Goal: Task Accomplishment & Management: Use online tool/utility

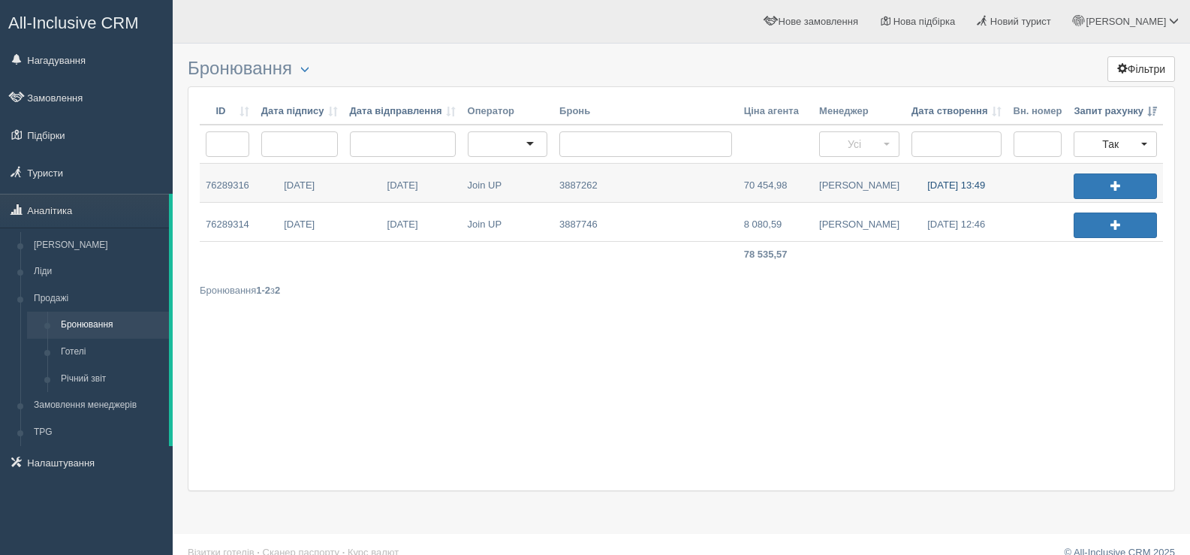
click at [944, 182] on link "04.10.2025 13:49" at bounding box center [957, 183] width 102 height 38
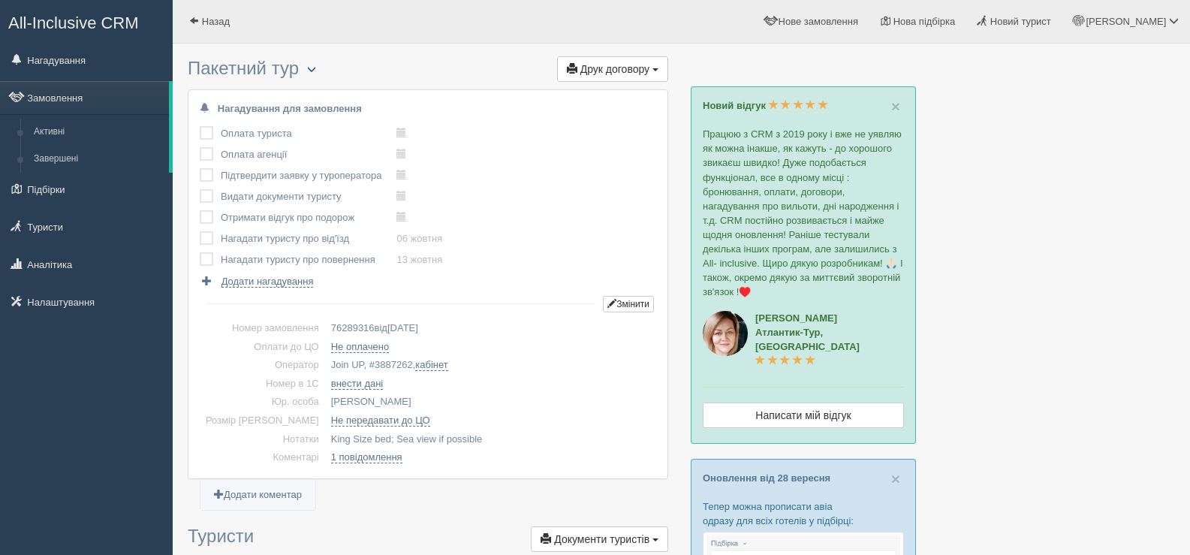
click at [314, 67] on span "button" at bounding box center [311, 69] width 9 height 9
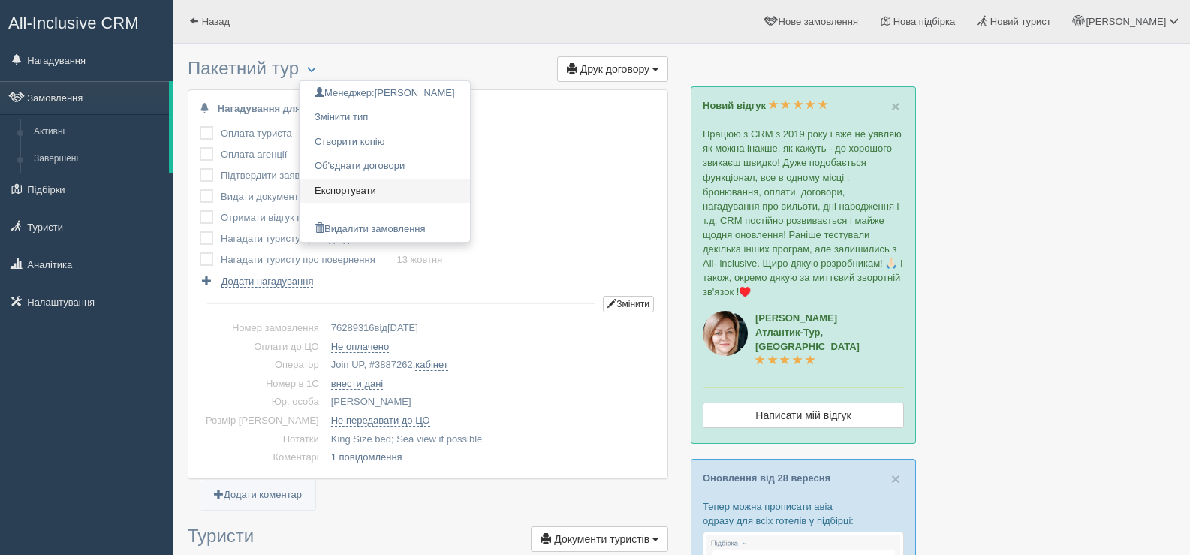
click at [353, 191] on link "Експортувати" at bounding box center [385, 191] width 170 height 25
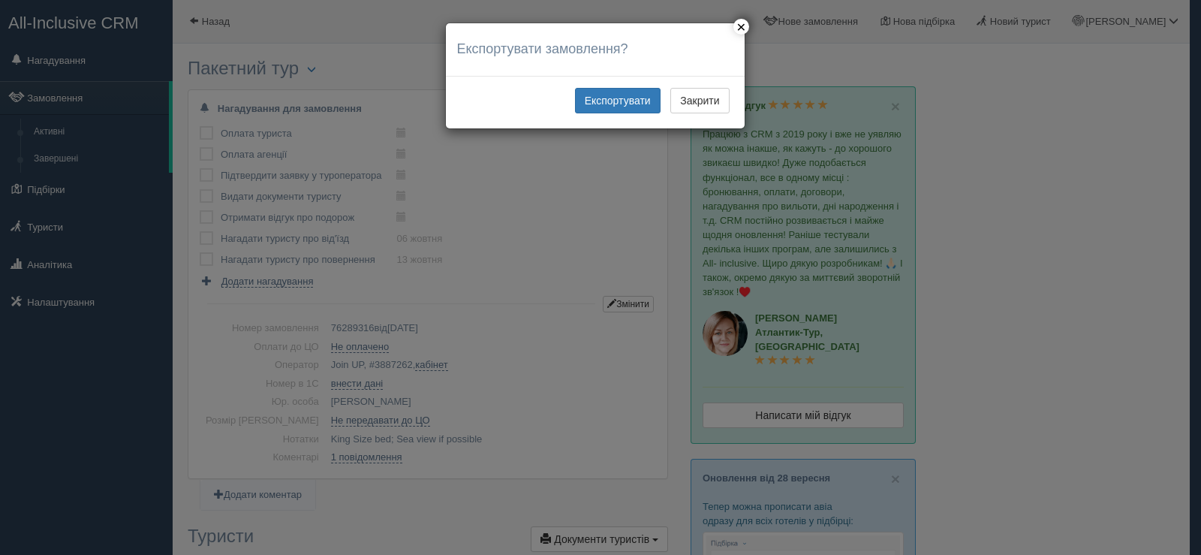
click at [556, 255] on div "× Експортувати замовлення? Помилка експорту замовлення Експортувати Закрити" at bounding box center [600, 277] width 1201 height 555
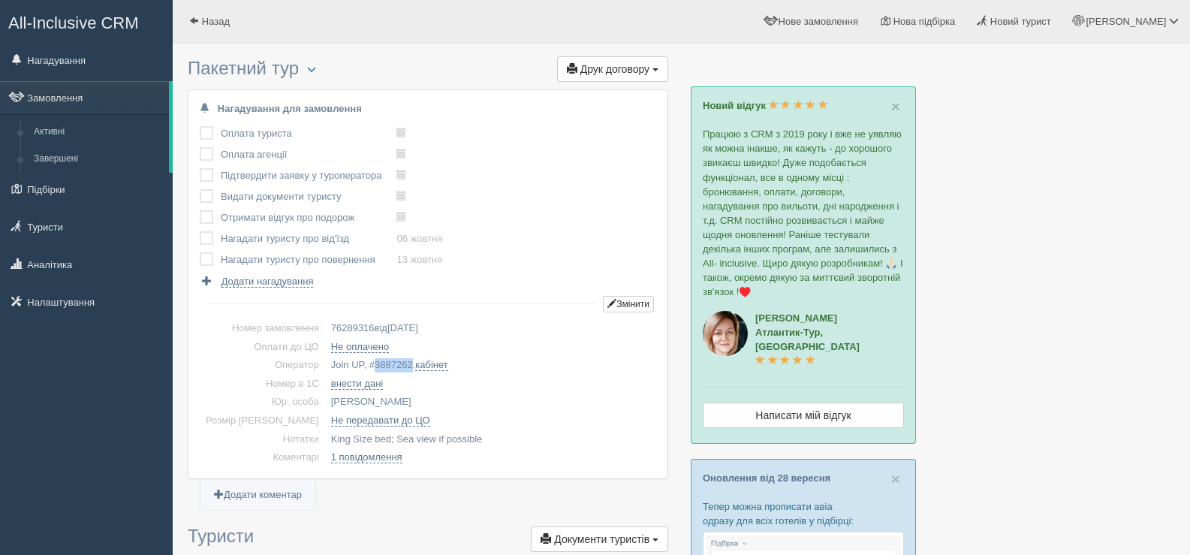
click at [375, 363] on span "3887262" at bounding box center [394, 364] width 38 height 11
copy span "3887262"
click at [316, 65] on span "button" at bounding box center [311, 69] width 9 height 9
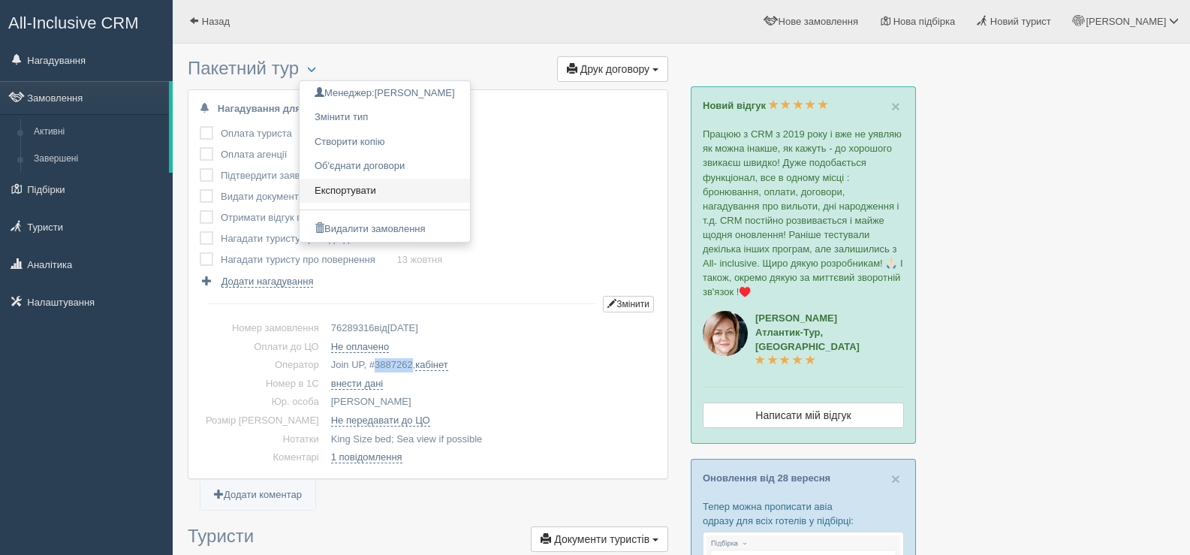
click at [367, 186] on link "Експортувати" at bounding box center [385, 191] width 170 height 25
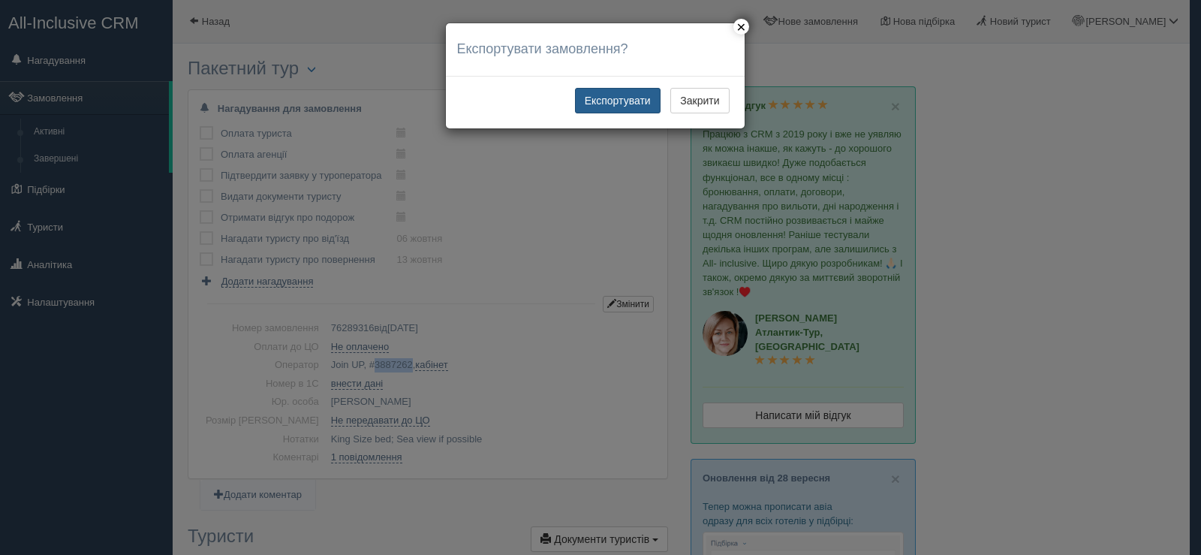
click at [613, 97] on button "Експортувати" at bounding box center [618, 101] width 86 height 26
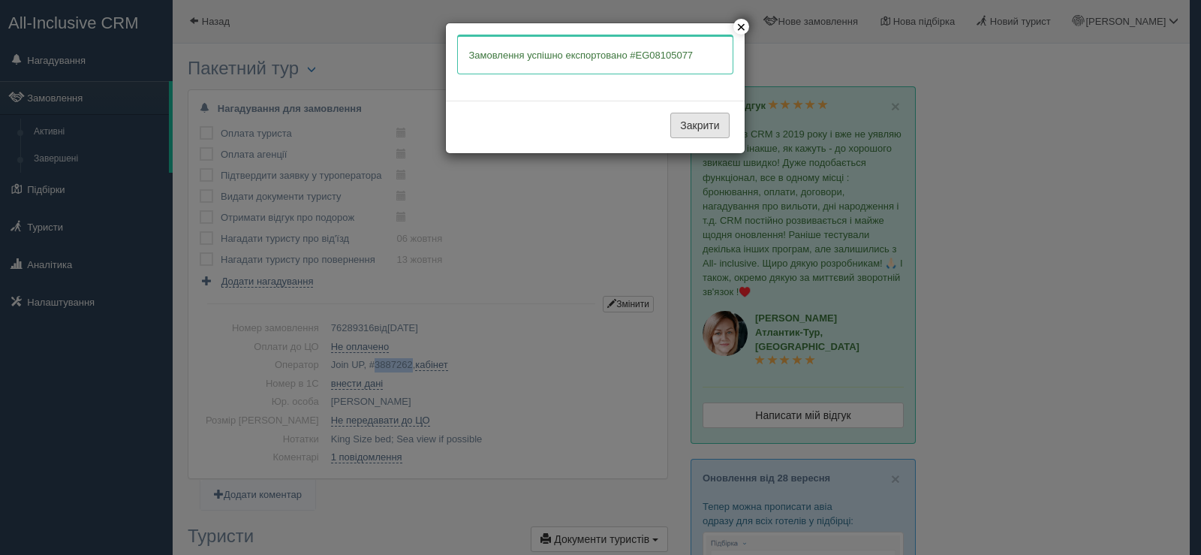
click at [686, 125] on button "Закрити" at bounding box center [700, 126] width 59 height 26
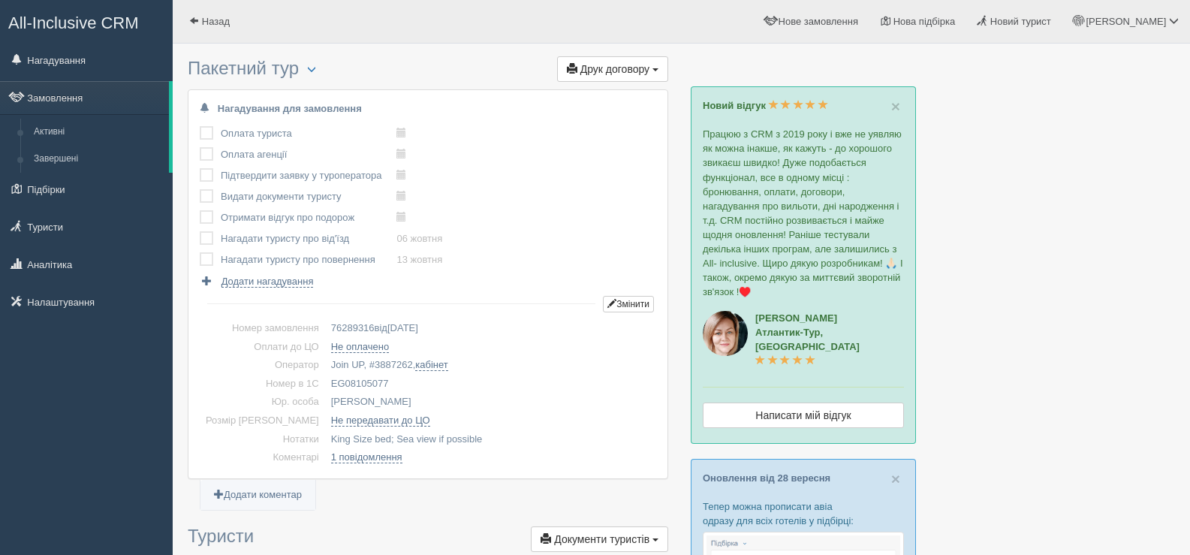
drag, startPoint x: 363, startPoint y: 383, endPoint x: 303, endPoint y: 378, distance: 61.0
click at [325, 378] on td "EG08105077" at bounding box center [490, 384] width 331 height 19
copy td "EG08105077"
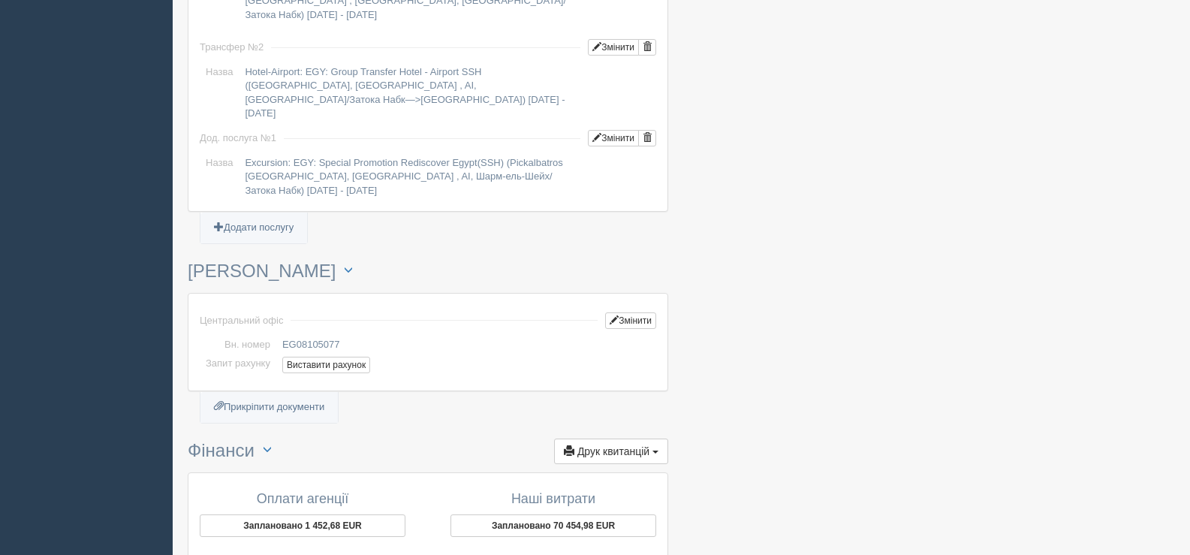
scroll to position [1427, 0]
click at [324, 355] on button "Виставити рахунок" at bounding box center [326, 363] width 88 height 17
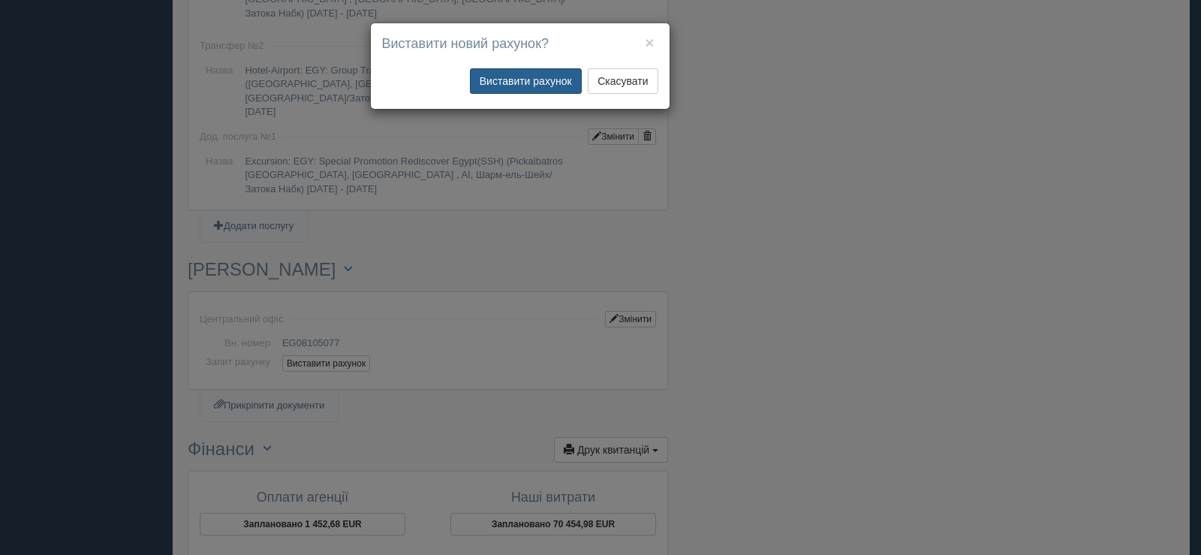
click at [529, 82] on button "Виставити рахунок" at bounding box center [526, 81] width 112 height 26
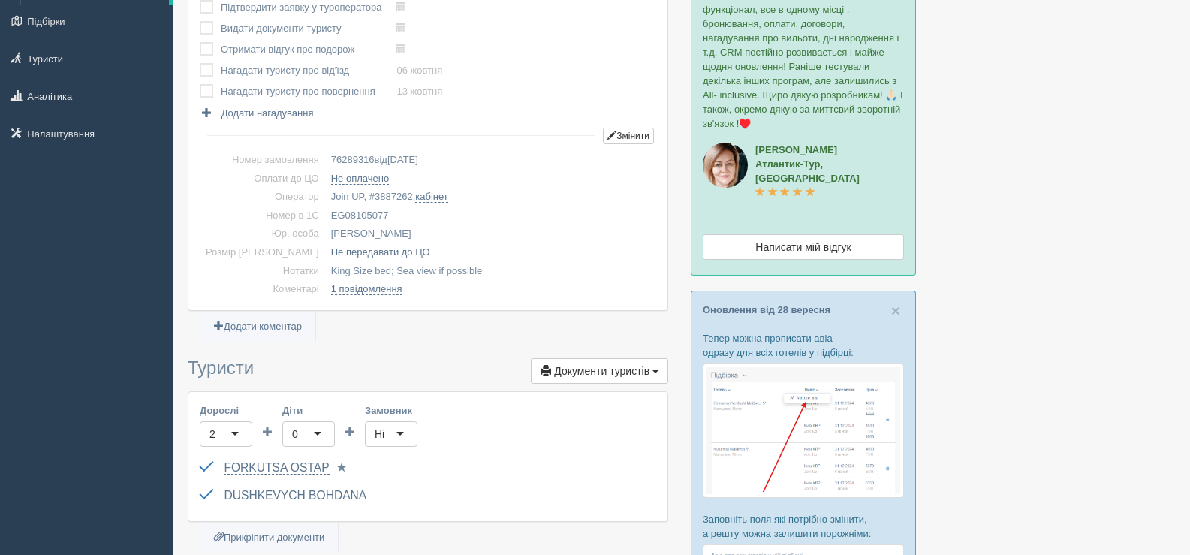
scroll to position [0, 0]
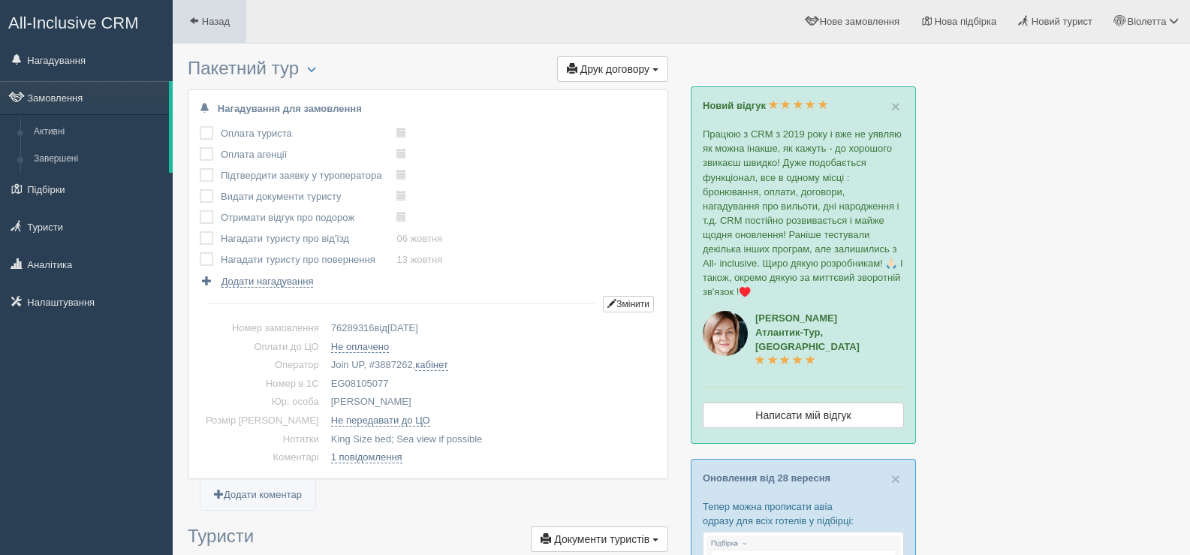
click at [193, 18] on span at bounding box center [194, 21] width 10 height 10
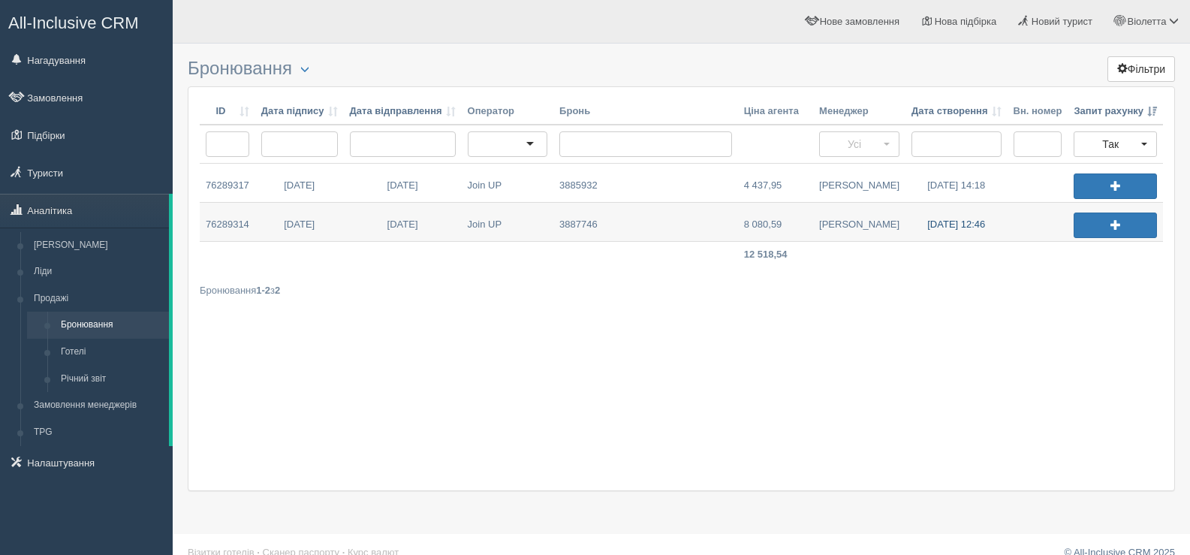
click at [945, 224] on link "04.10.2025 12:46" at bounding box center [957, 222] width 102 height 38
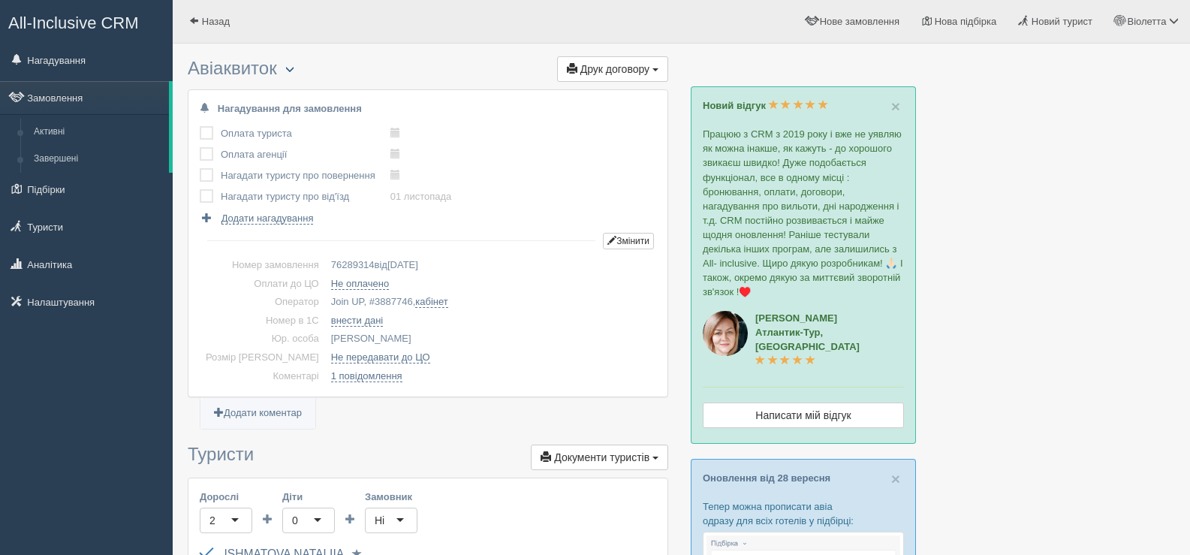
click at [294, 68] on span "button" at bounding box center [289, 69] width 9 height 9
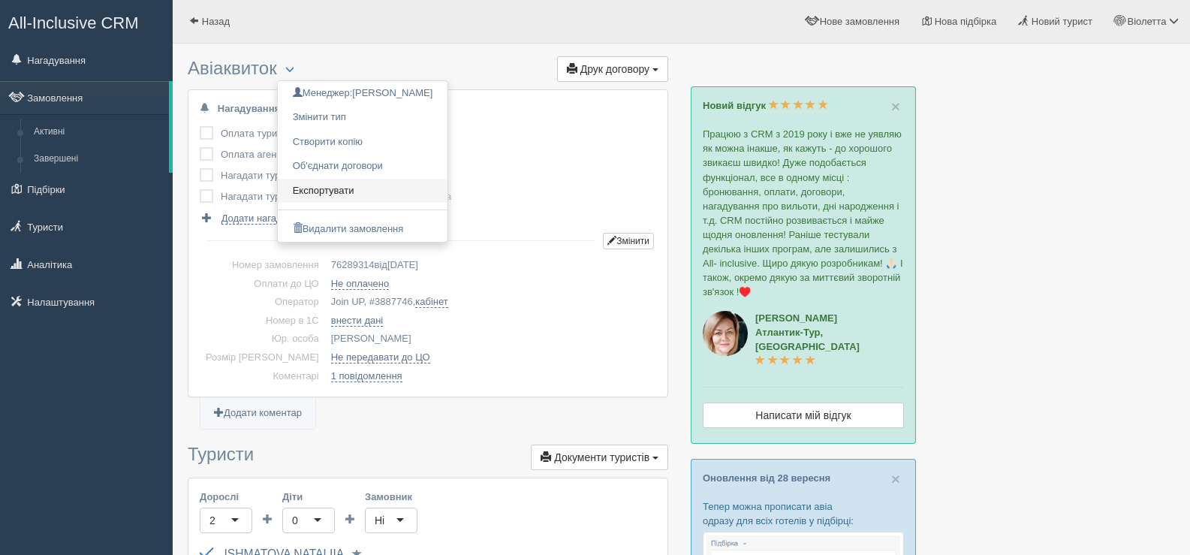
click at [339, 190] on link "Експортувати" at bounding box center [363, 191] width 170 height 25
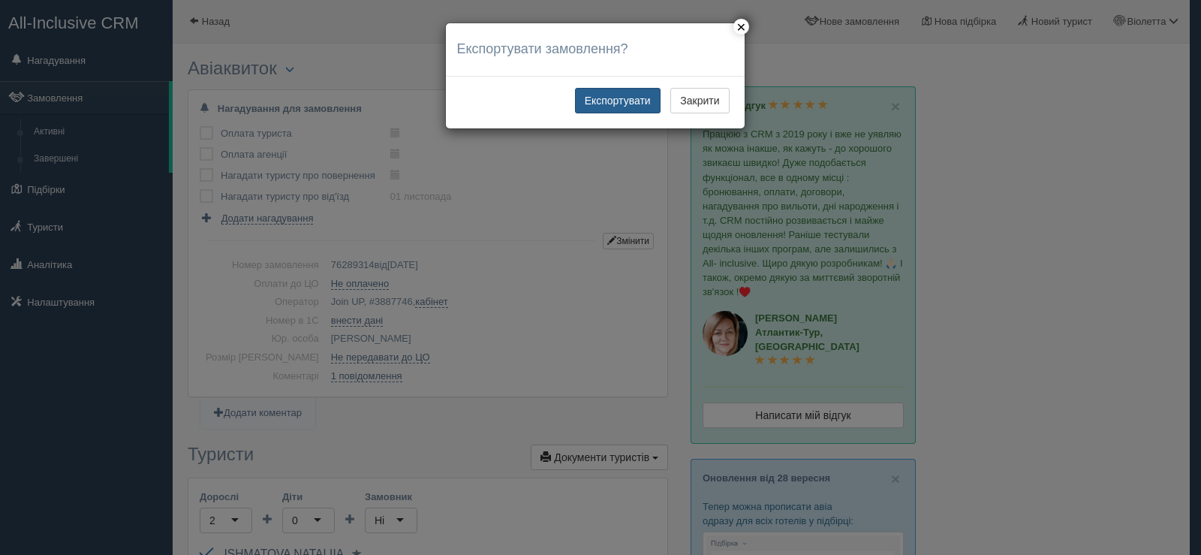
click at [613, 99] on button "Експортувати" at bounding box center [618, 101] width 86 height 26
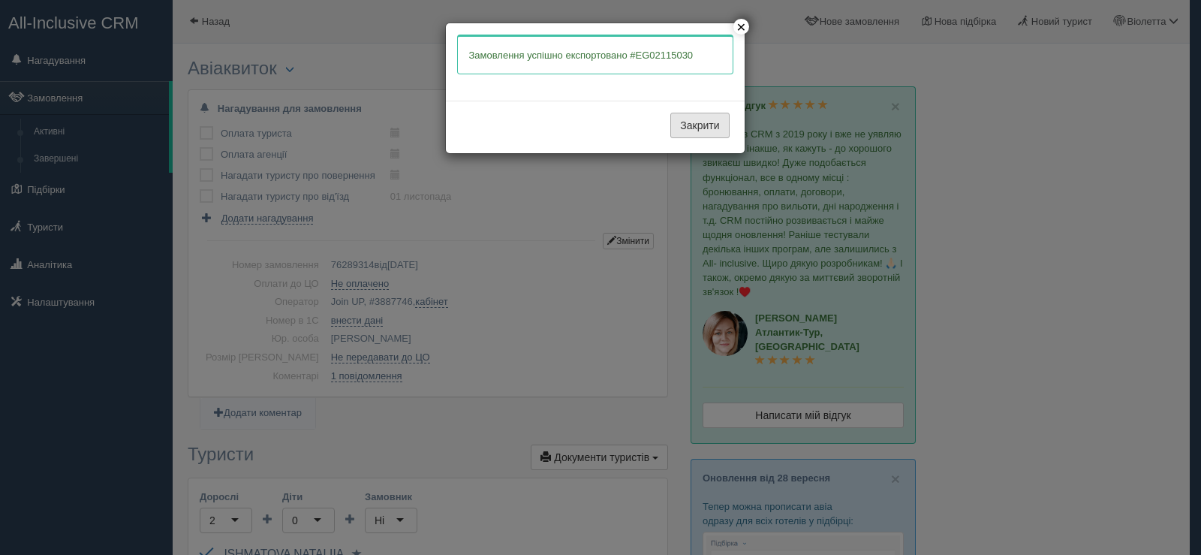
click at [693, 128] on button "Закрити" at bounding box center [700, 126] width 59 height 26
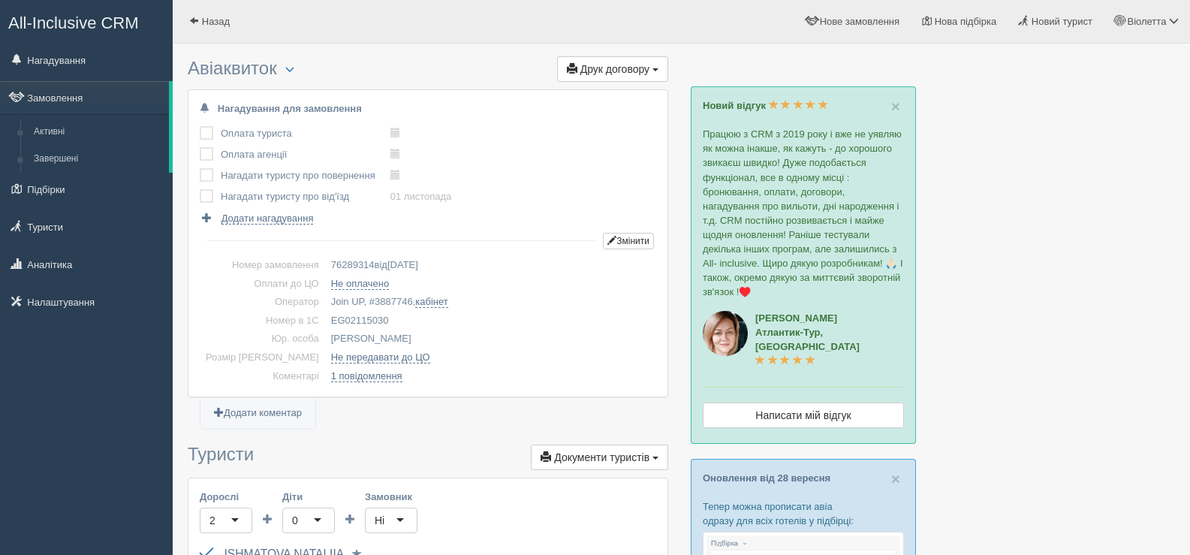
drag, startPoint x: 361, startPoint y: 318, endPoint x: 299, endPoint y: 317, distance: 62.3
click at [325, 317] on td "EG02115030" at bounding box center [490, 321] width 331 height 19
copy td "EG02115030"
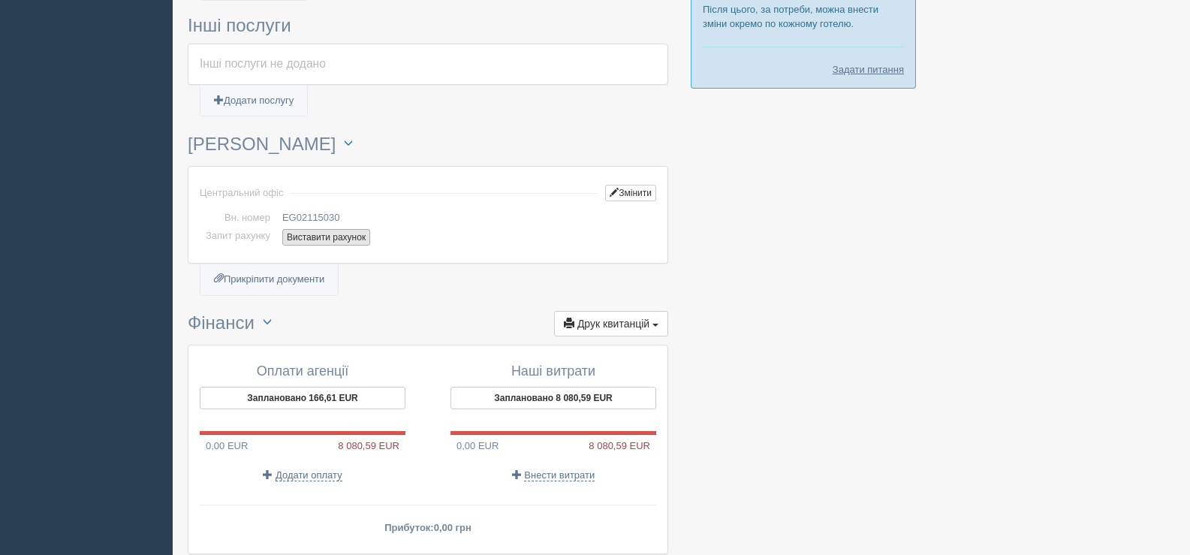
scroll to position [826, 0]
click at [306, 232] on button "Виставити рахунок" at bounding box center [326, 236] width 88 height 17
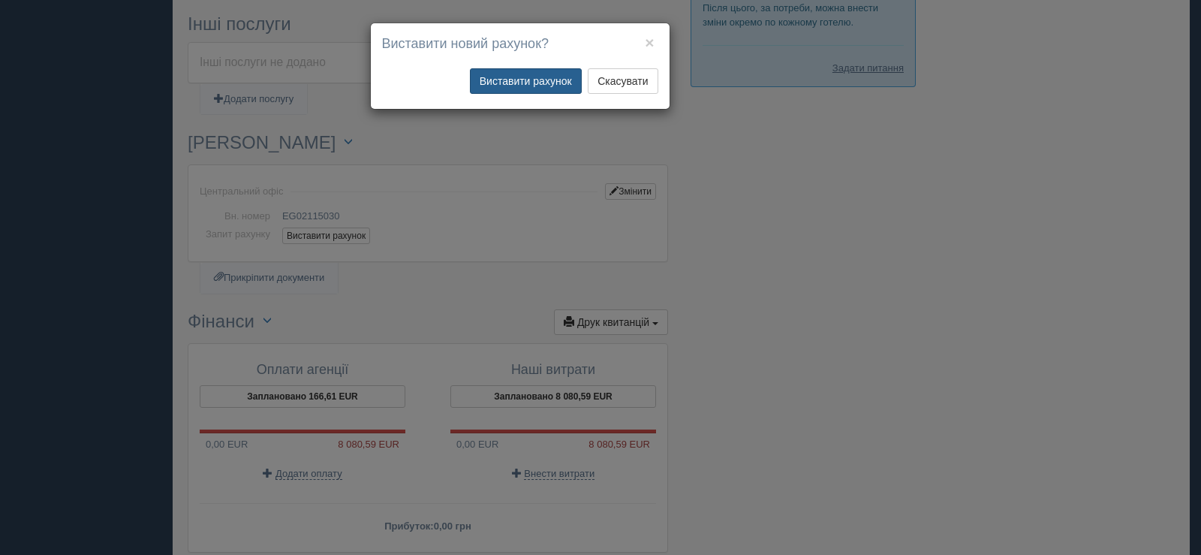
click at [537, 77] on button "Виставити рахунок" at bounding box center [526, 81] width 112 height 26
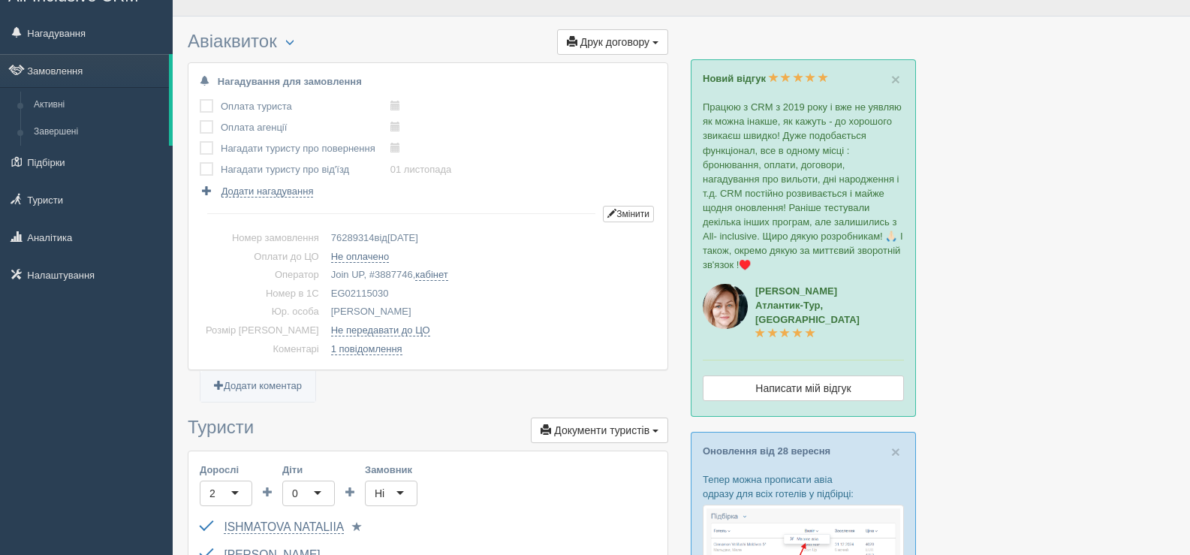
scroll to position [0, 0]
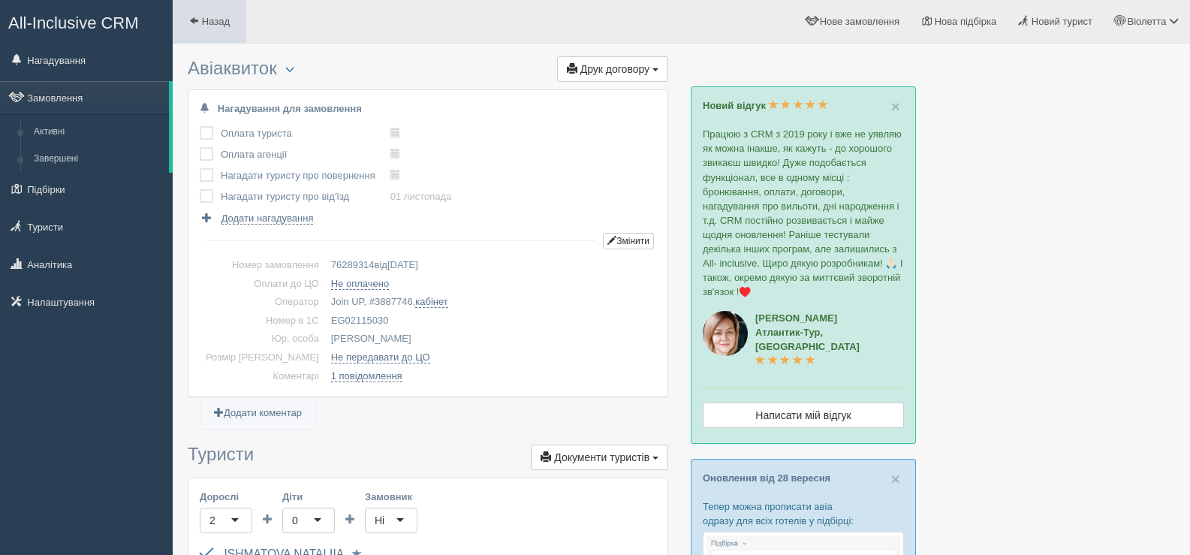
click at [191, 19] on span at bounding box center [194, 21] width 10 height 10
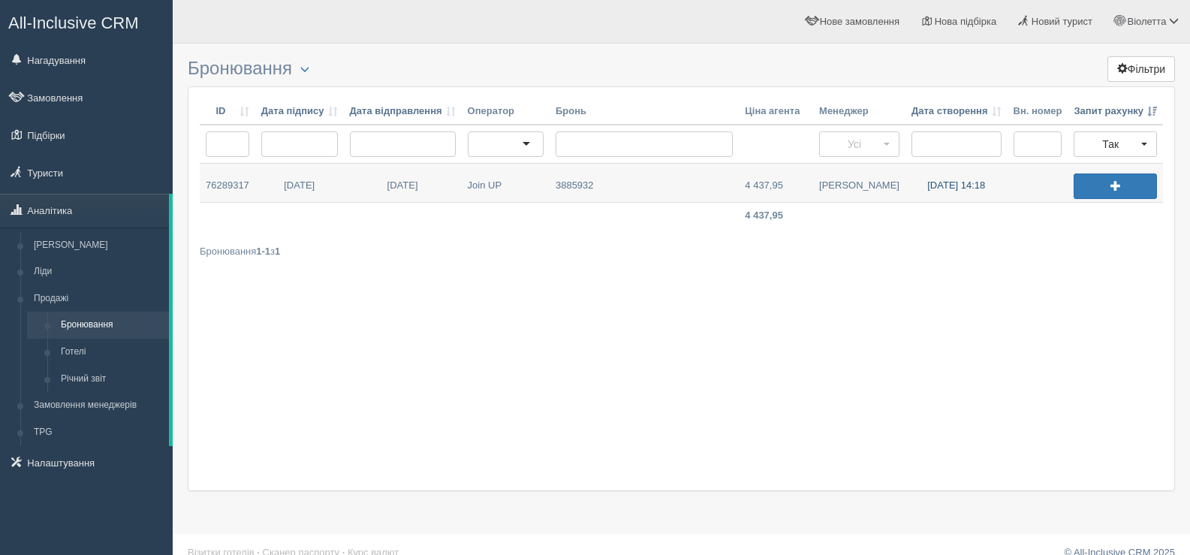
click at [938, 184] on link "[DATE] 14:18" at bounding box center [957, 183] width 102 height 38
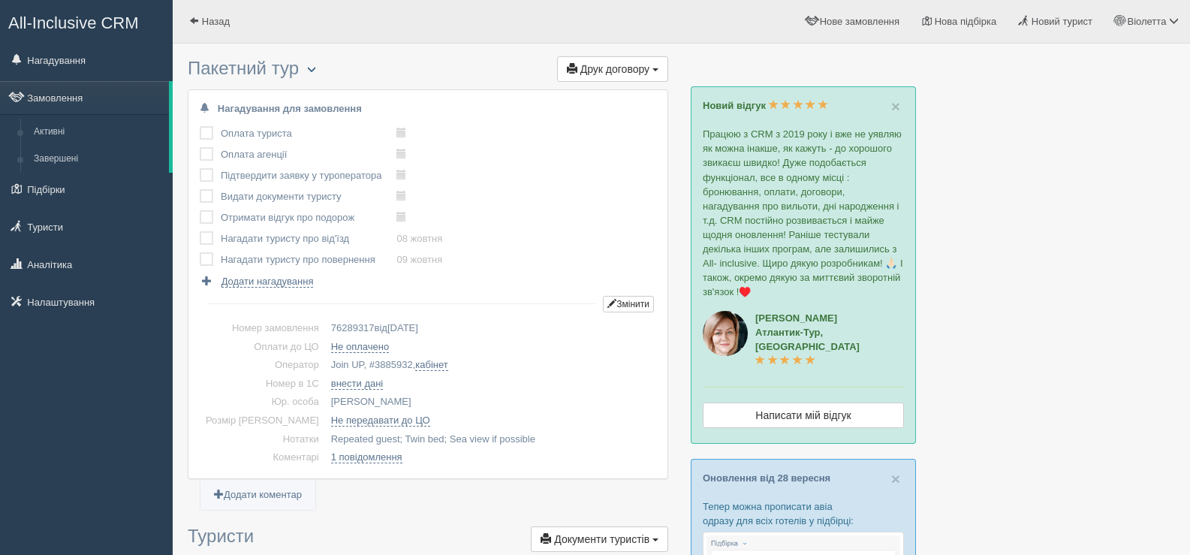
click at [316, 68] on span "button" at bounding box center [311, 69] width 9 height 9
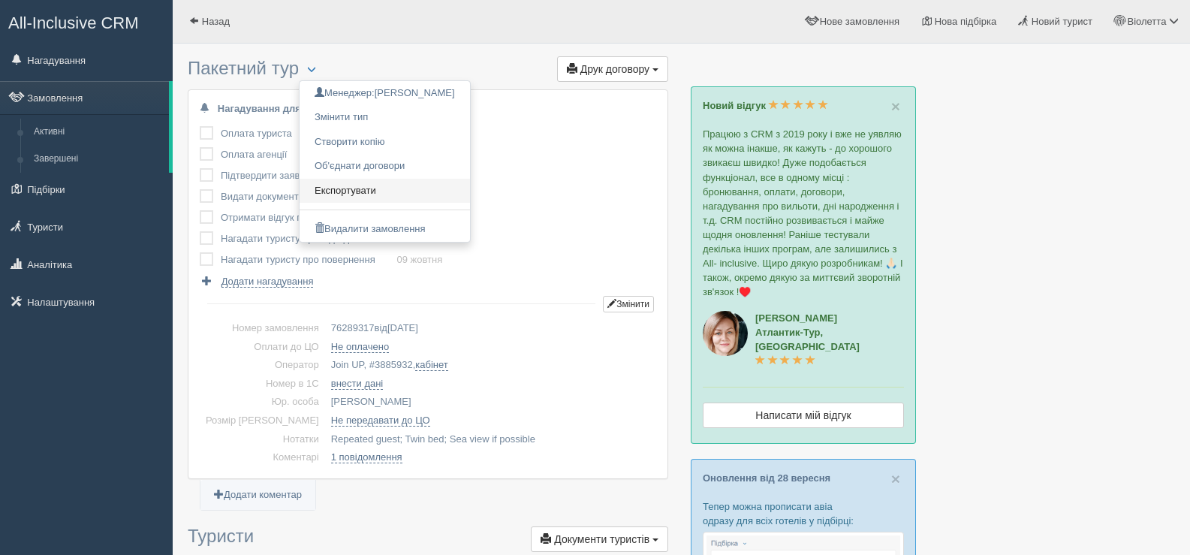
click at [351, 191] on link "Експортувати" at bounding box center [385, 191] width 170 height 25
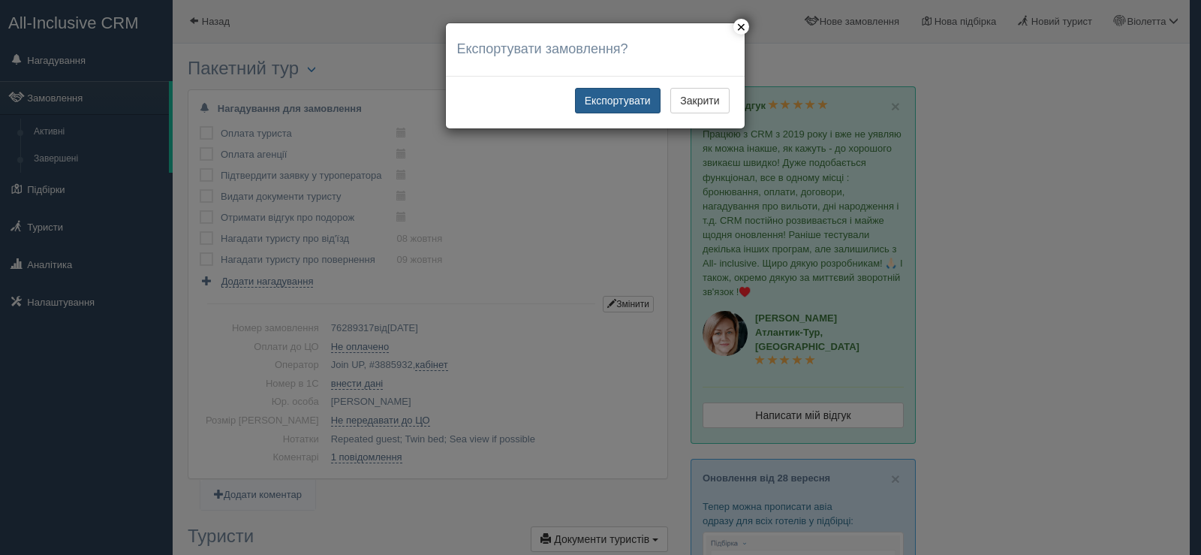
click at [604, 100] on button "Експортувати" at bounding box center [618, 101] width 86 height 26
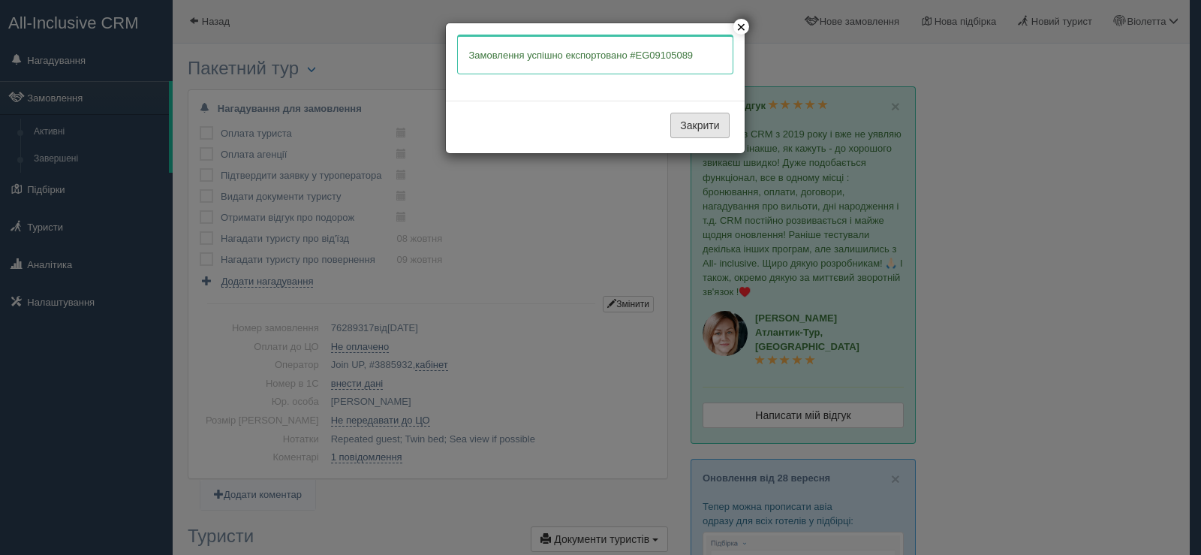
click at [691, 125] on button "Закрити" at bounding box center [700, 126] width 59 height 26
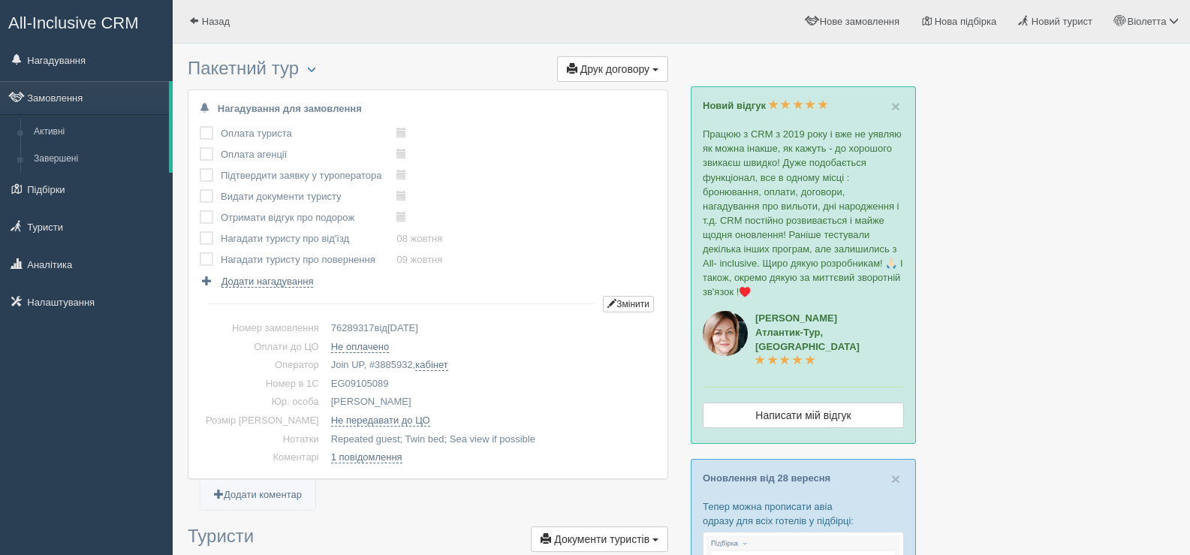
click at [364, 358] on td "Join UP, # 3885932 , кабінет" at bounding box center [490, 365] width 331 height 19
click at [375, 365] on span "3885932" at bounding box center [394, 364] width 38 height 11
copy span "3885932"
drag, startPoint x: 305, startPoint y: 381, endPoint x: 368, endPoint y: 384, distance: 63.1
click at [368, 384] on td "EG09105089" at bounding box center [490, 384] width 331 height 19
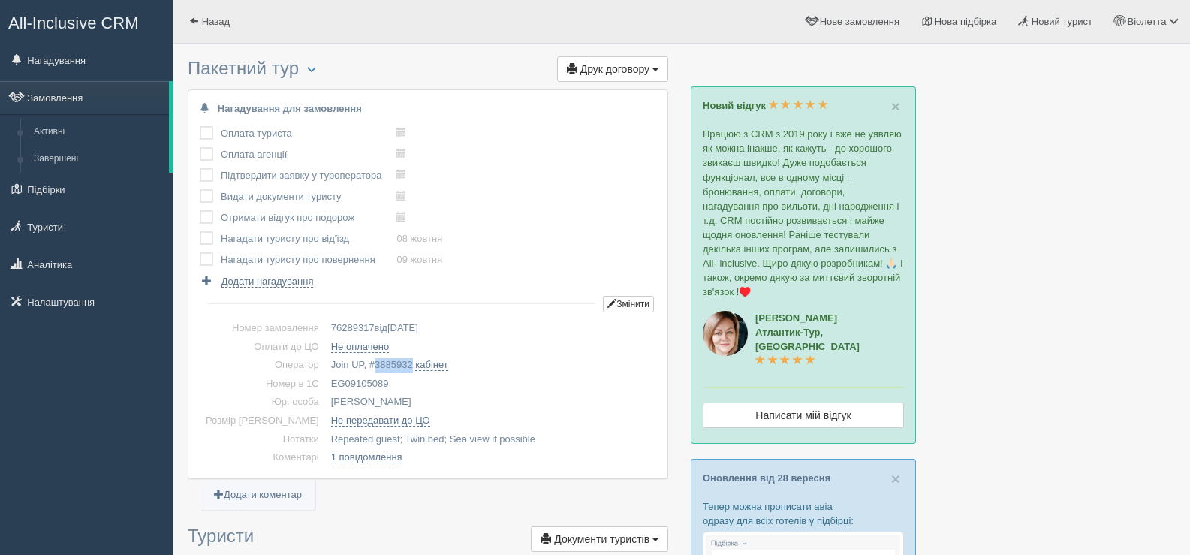
copy td "EG09105089"
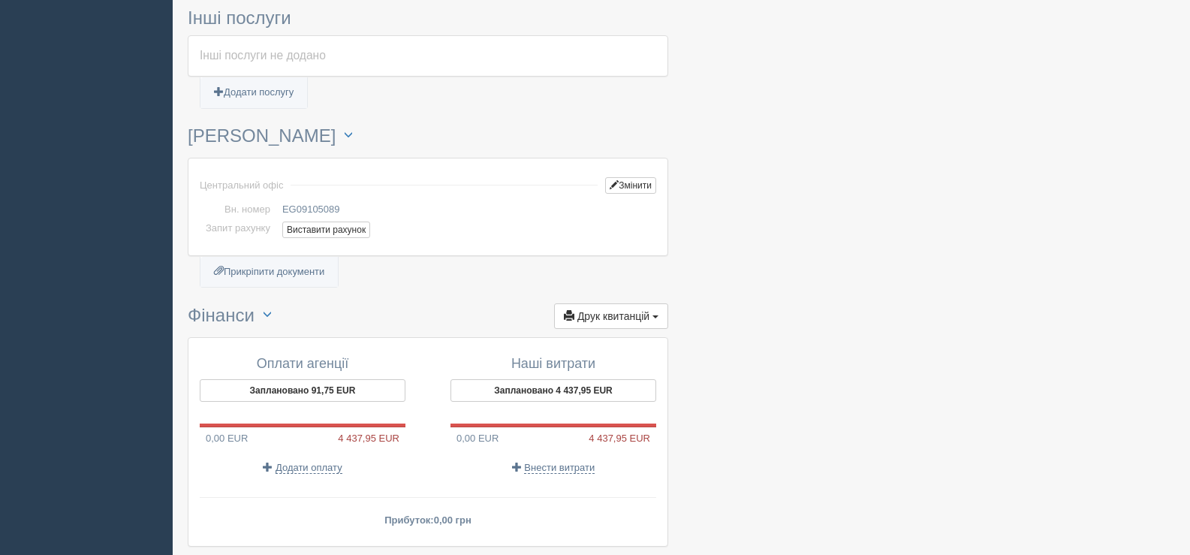
scroll to position [1051, 0]
click at [313, 223] on button "Виставити рахунок" at bounding box center [326, 228] width 88 height 17
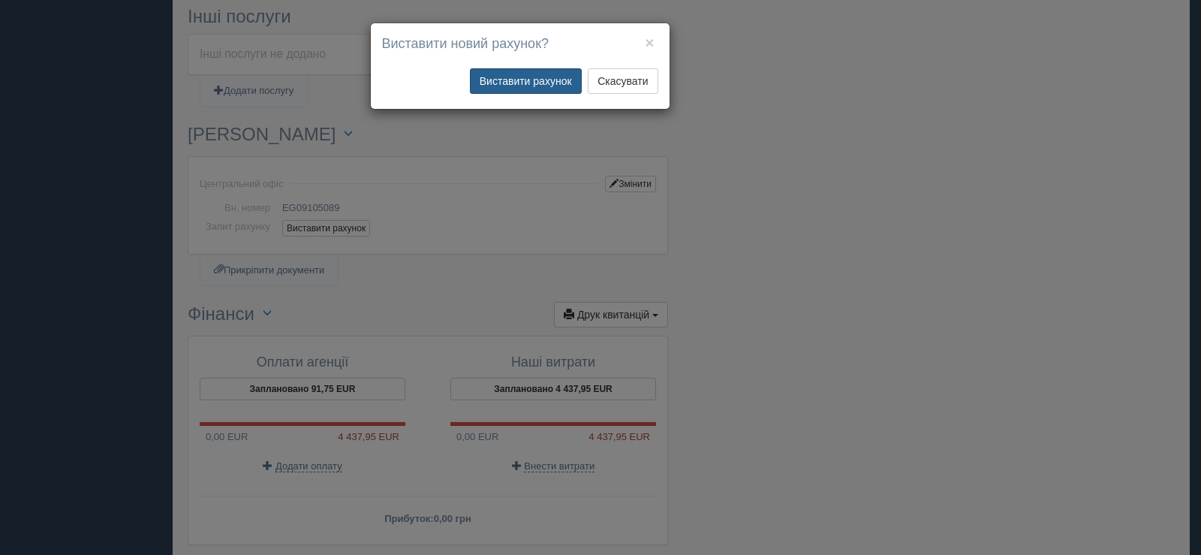
click at [529, 75] on button "Виставити рахунок" at bounding box center [526, 81] width 112 height 26
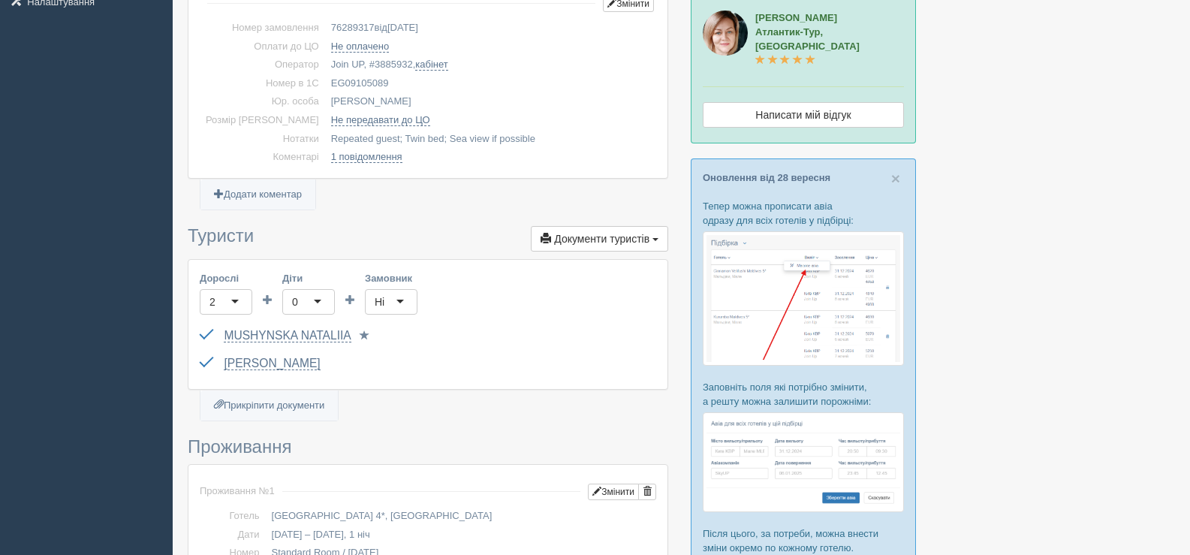
scroll to position [0, 0]
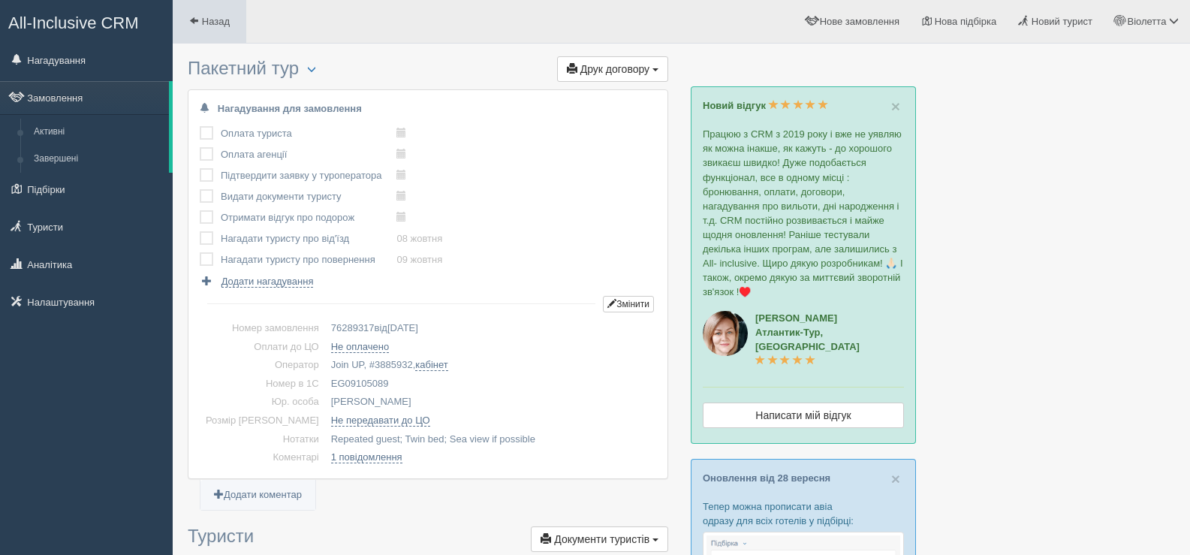
click at [200, 14] on link "Назад" at bounding box center [210, 21] width 74 height 43
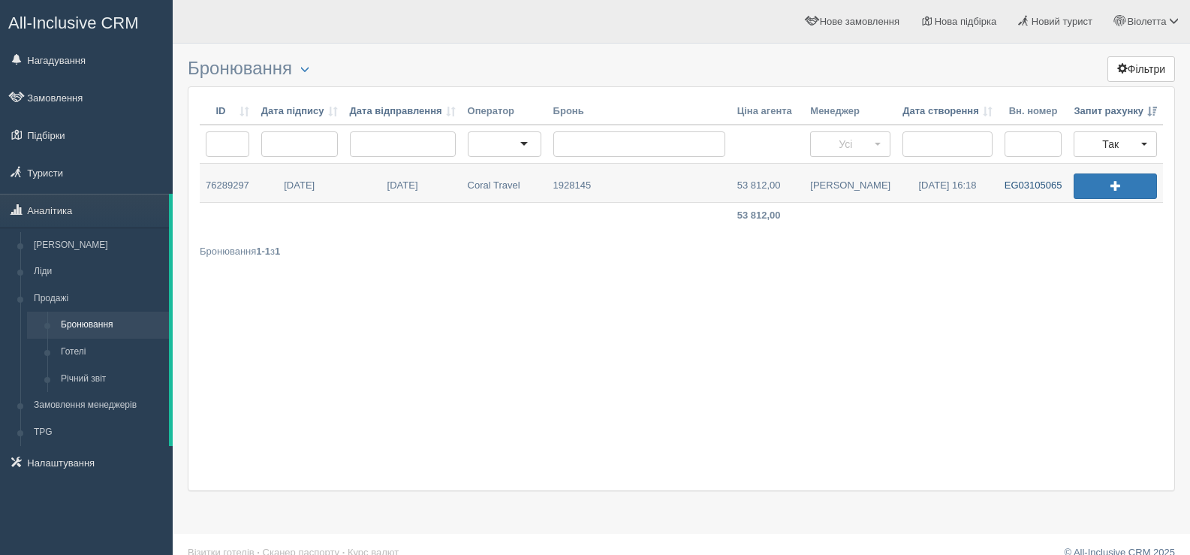
click at [1022, 182] on link "EG03105065" at bounding box center [1034, 183] width 70 height 38
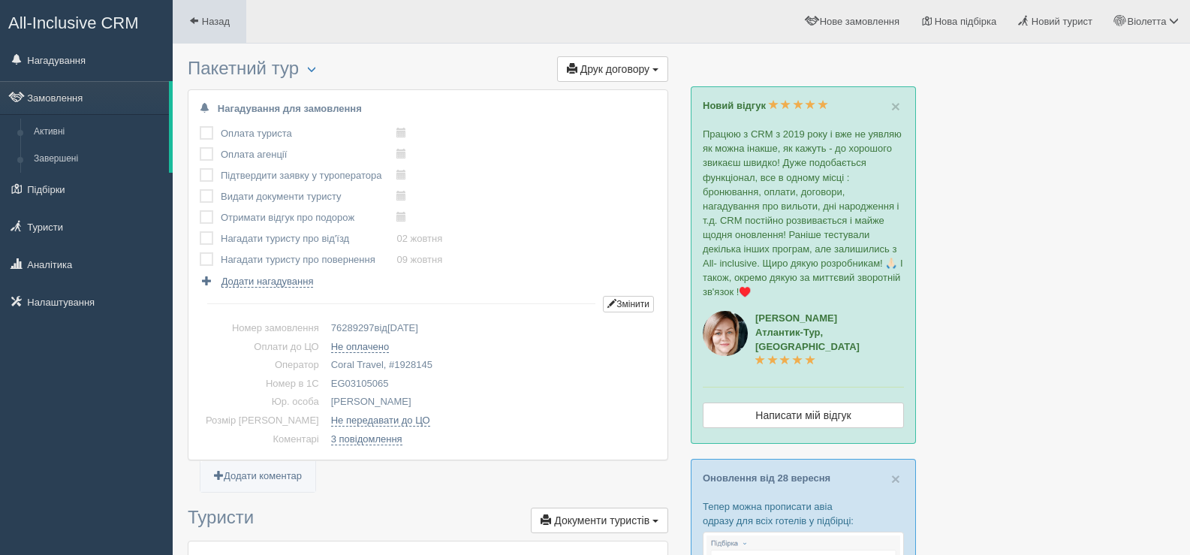
click at [199, 17] on span at bounding box center [194, 21] width 10 height 10
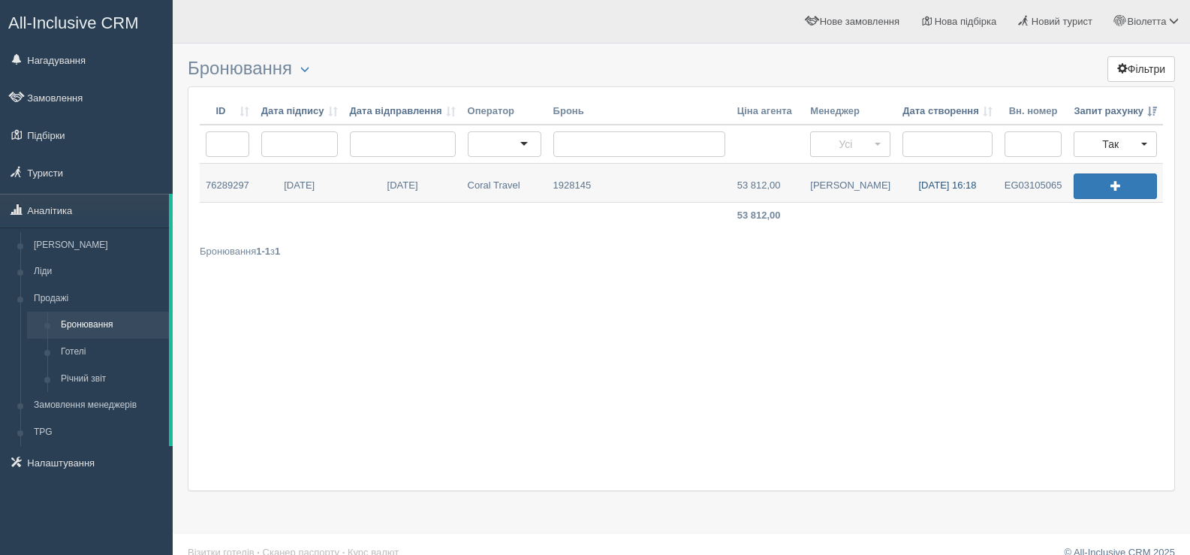
click at [939, 185] on link "[DATE] 16:18" at bounding box center [948, 183] width 102 height 38
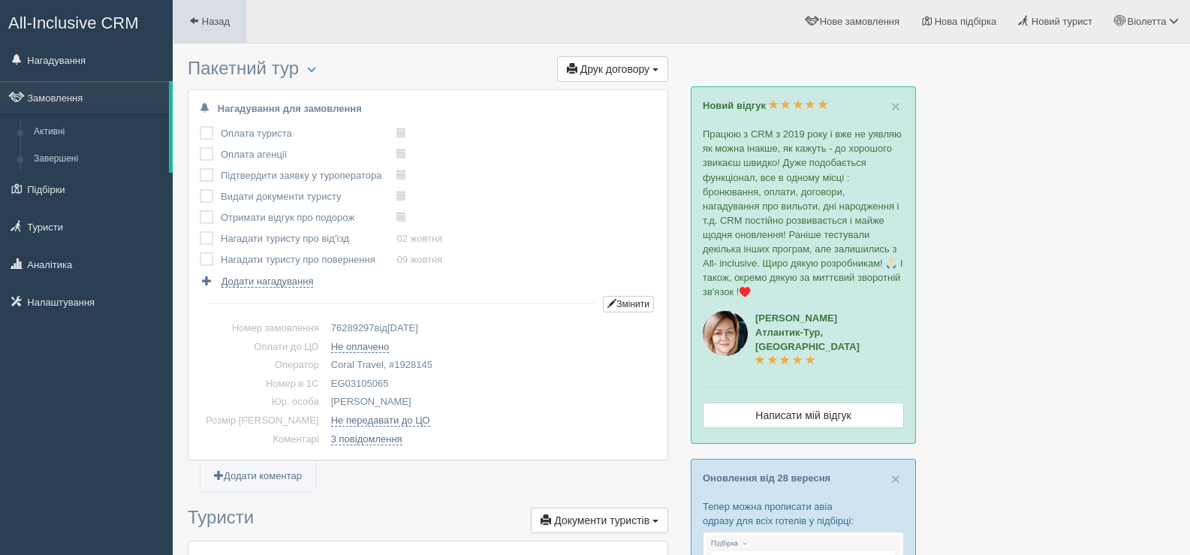
click at [190, 17] on span at bounding box center [194, 21] width 10 height 10
